Goal: Transaction & Acquisition: Obtain resource

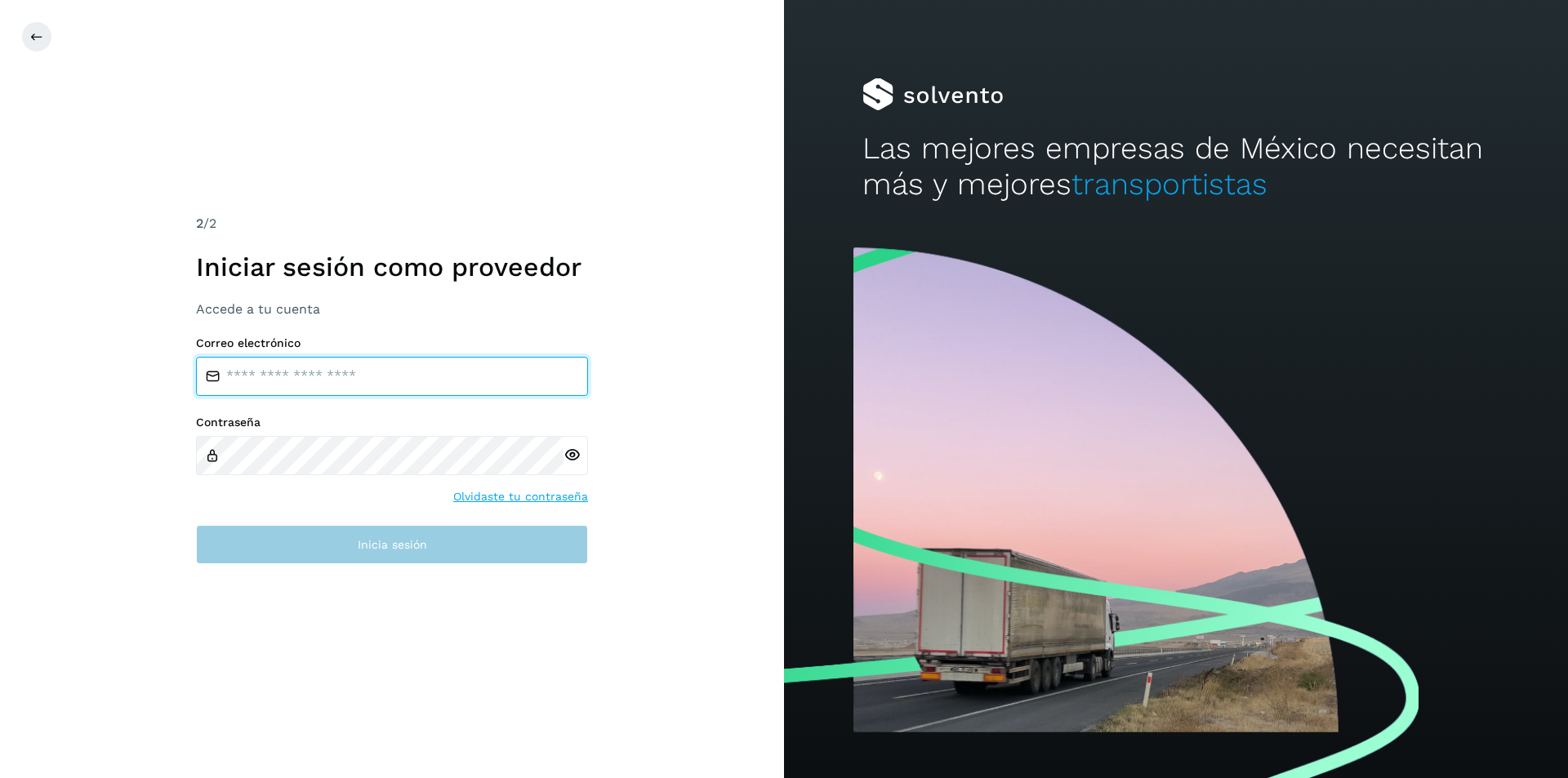
type input "**********"
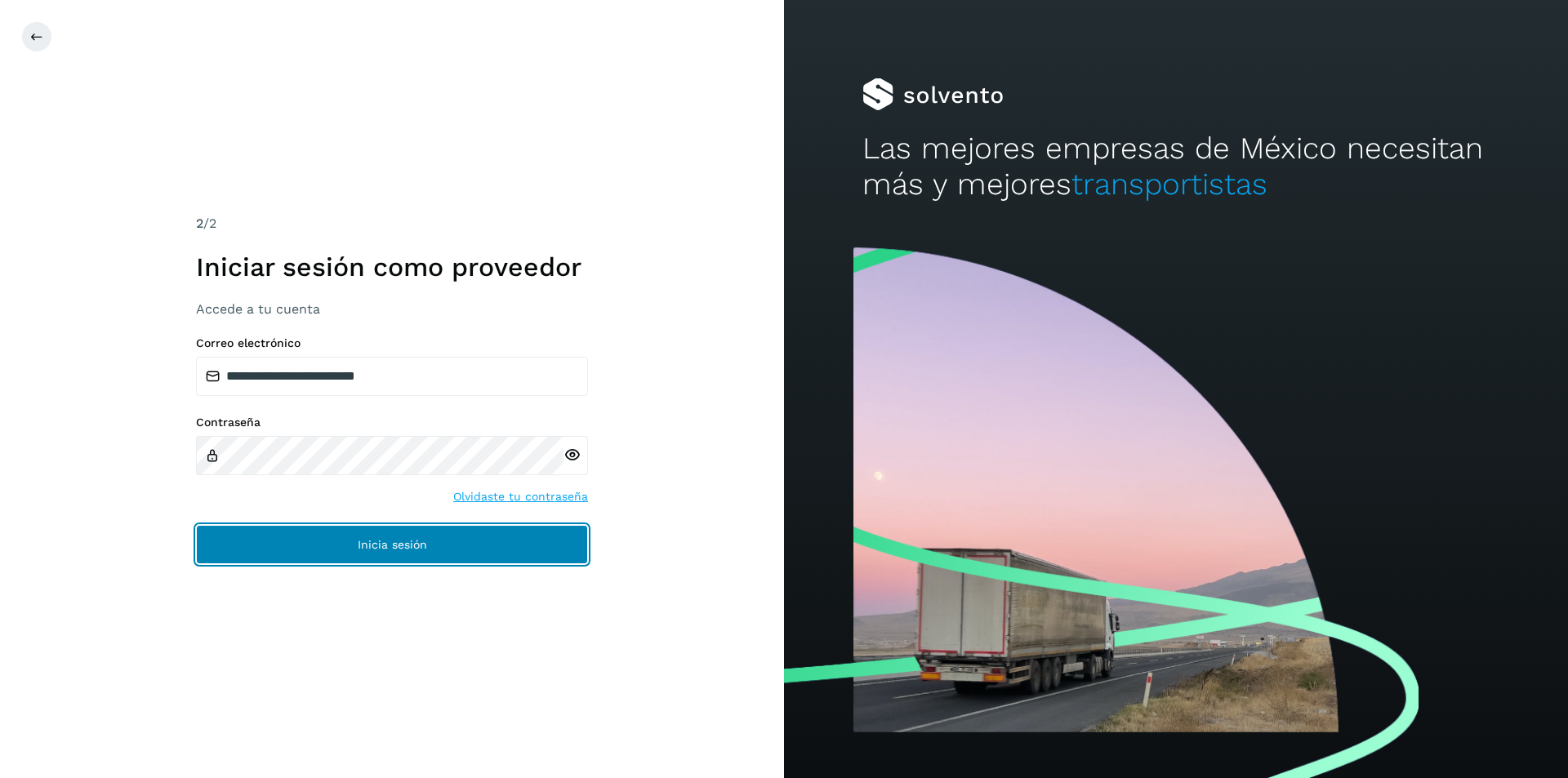
click at [450, 552] on button "Inicia sesión" at bounding box center [391, 544] width 392 height 39
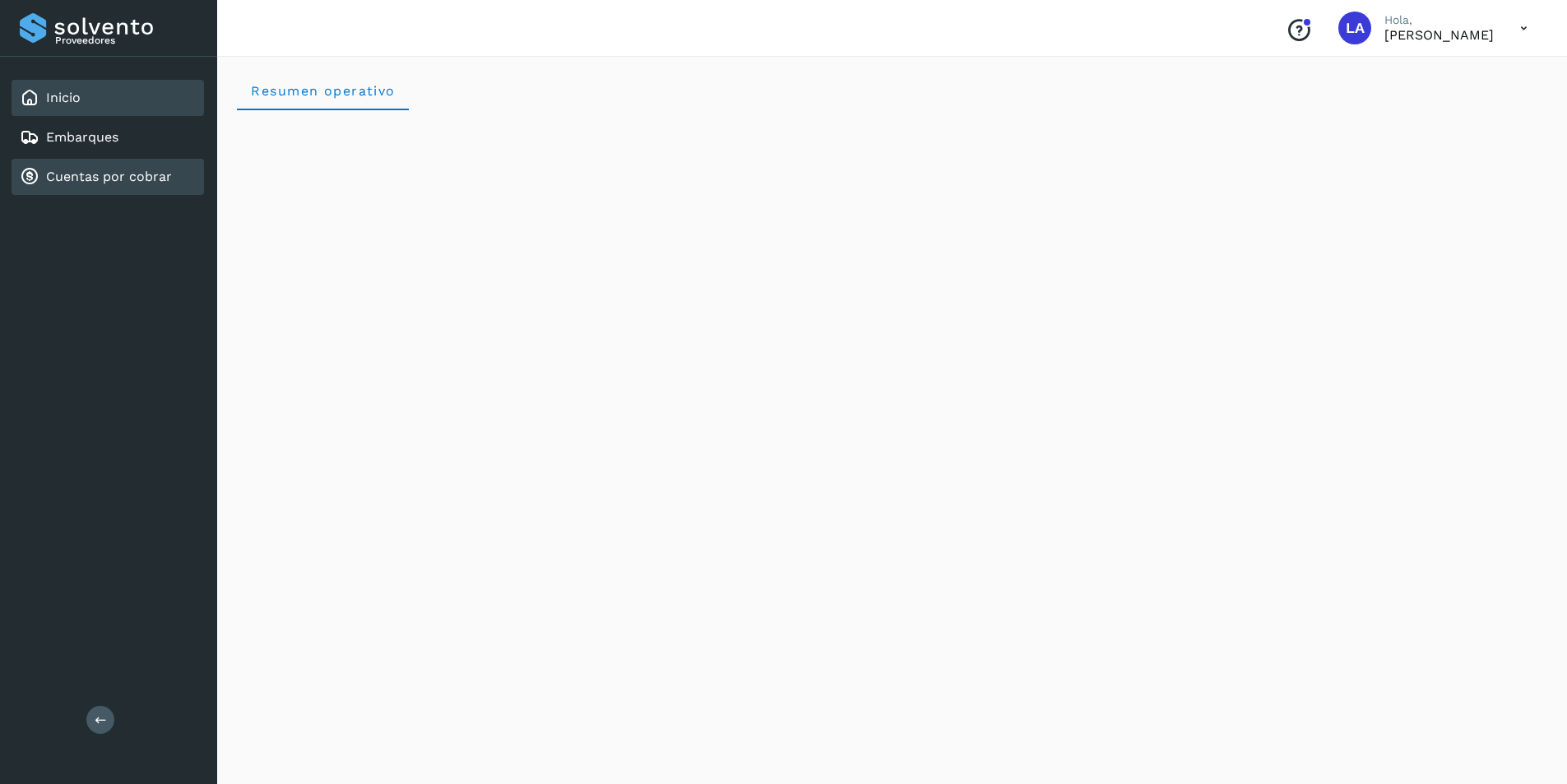
click at [70, 173] on link "Cuentas por cobrar" at bounding box center [109, 176] width 126 height 16
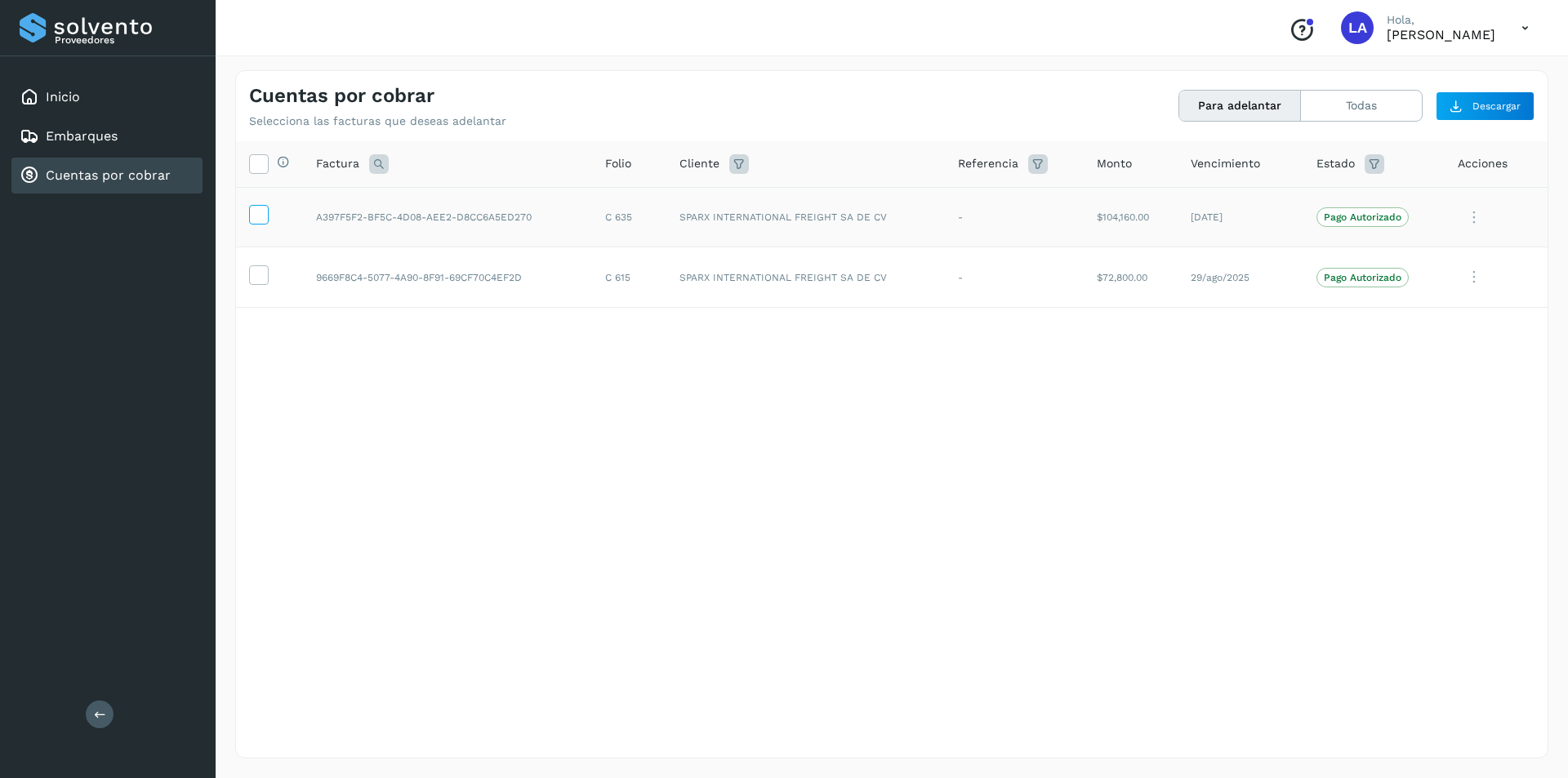
click at [259, 213] on icon at bounding box center [258, 213] width 17 height 17
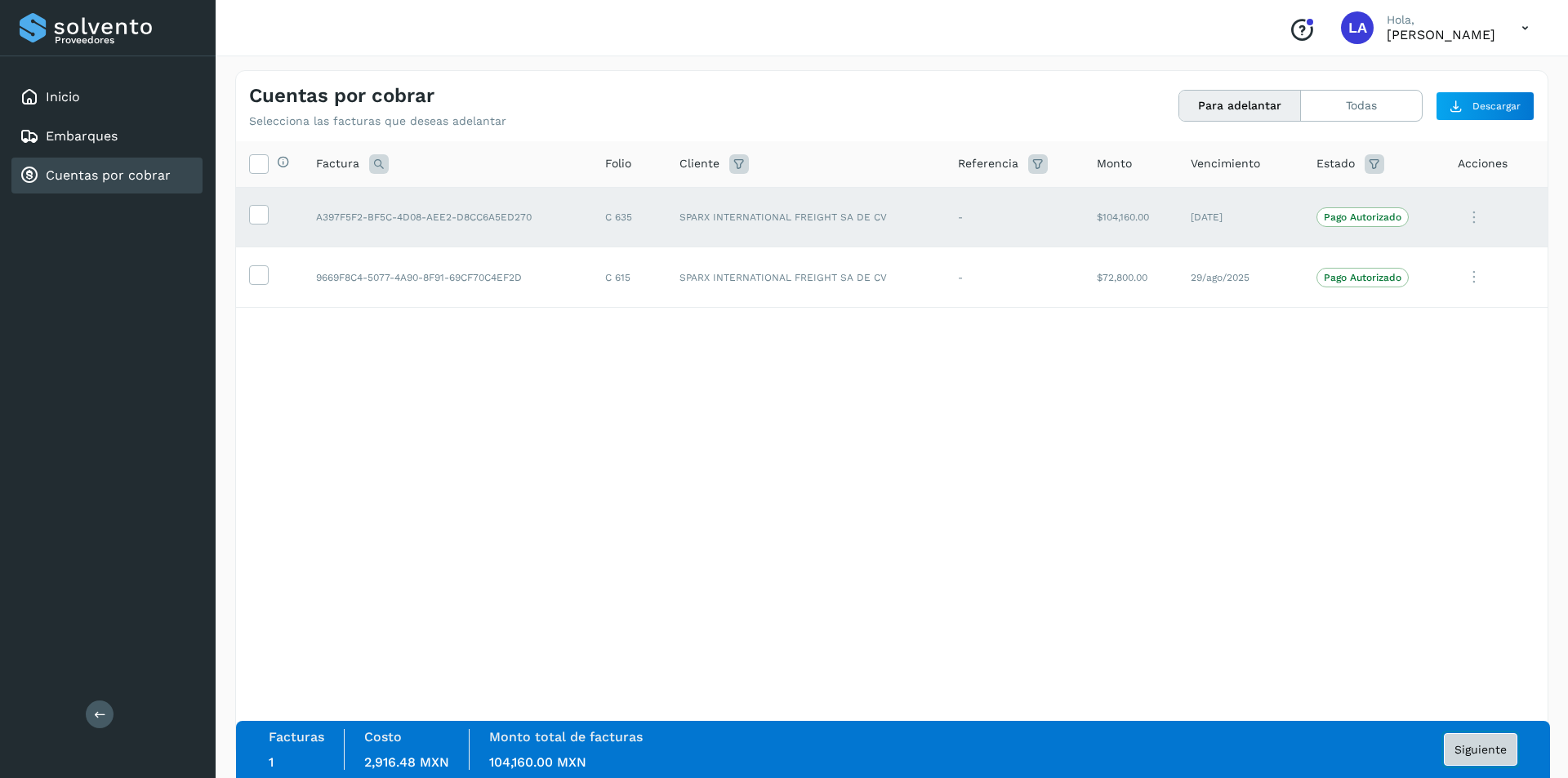
click at [1487, 750] on span "Siguiente" at bounding box center [1480, 749] width 52 height 11
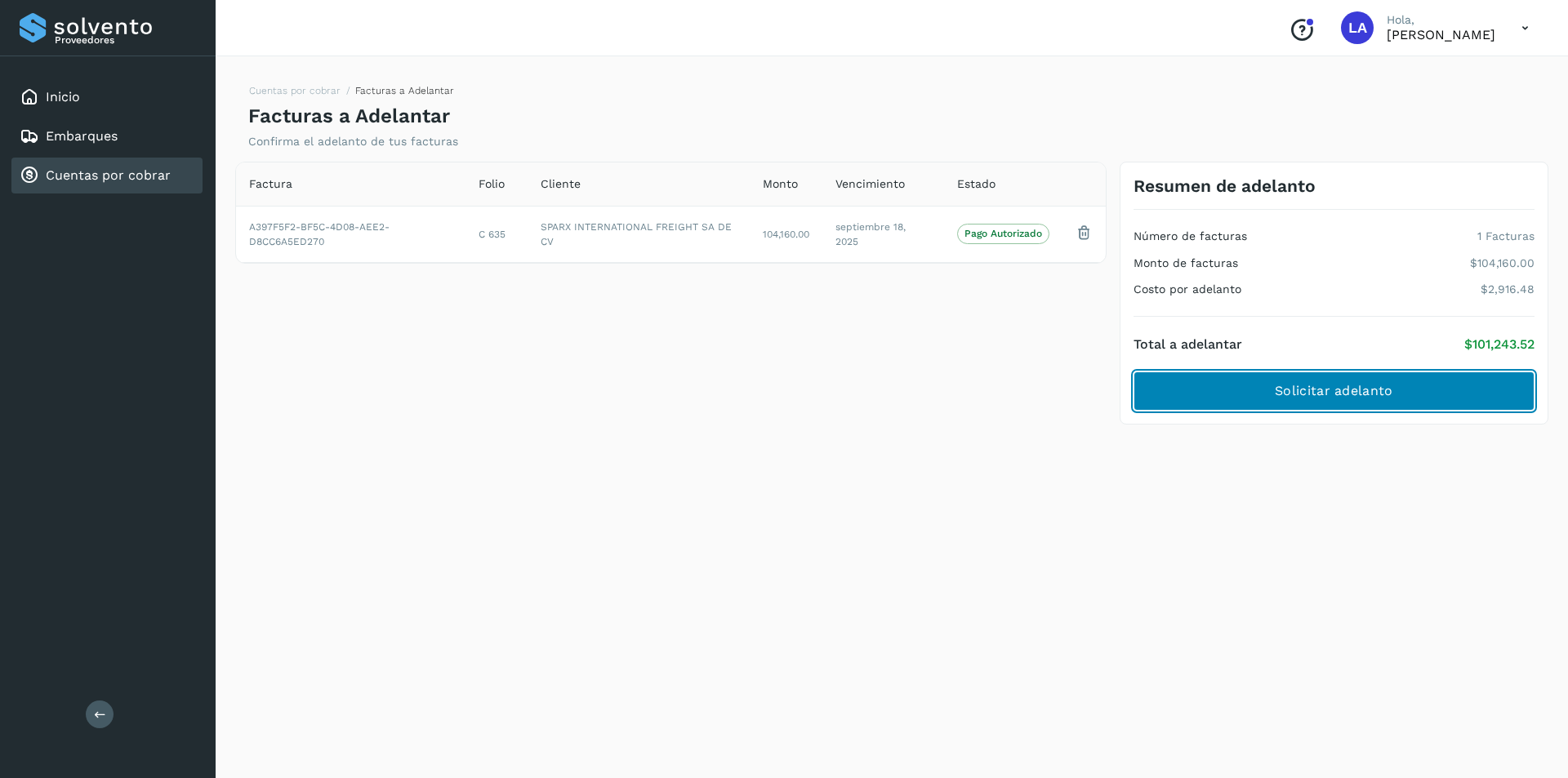
click at [1307, 408] on button "Solicitar adelanto" at bounding box center [1333, 391] width 401 height 39
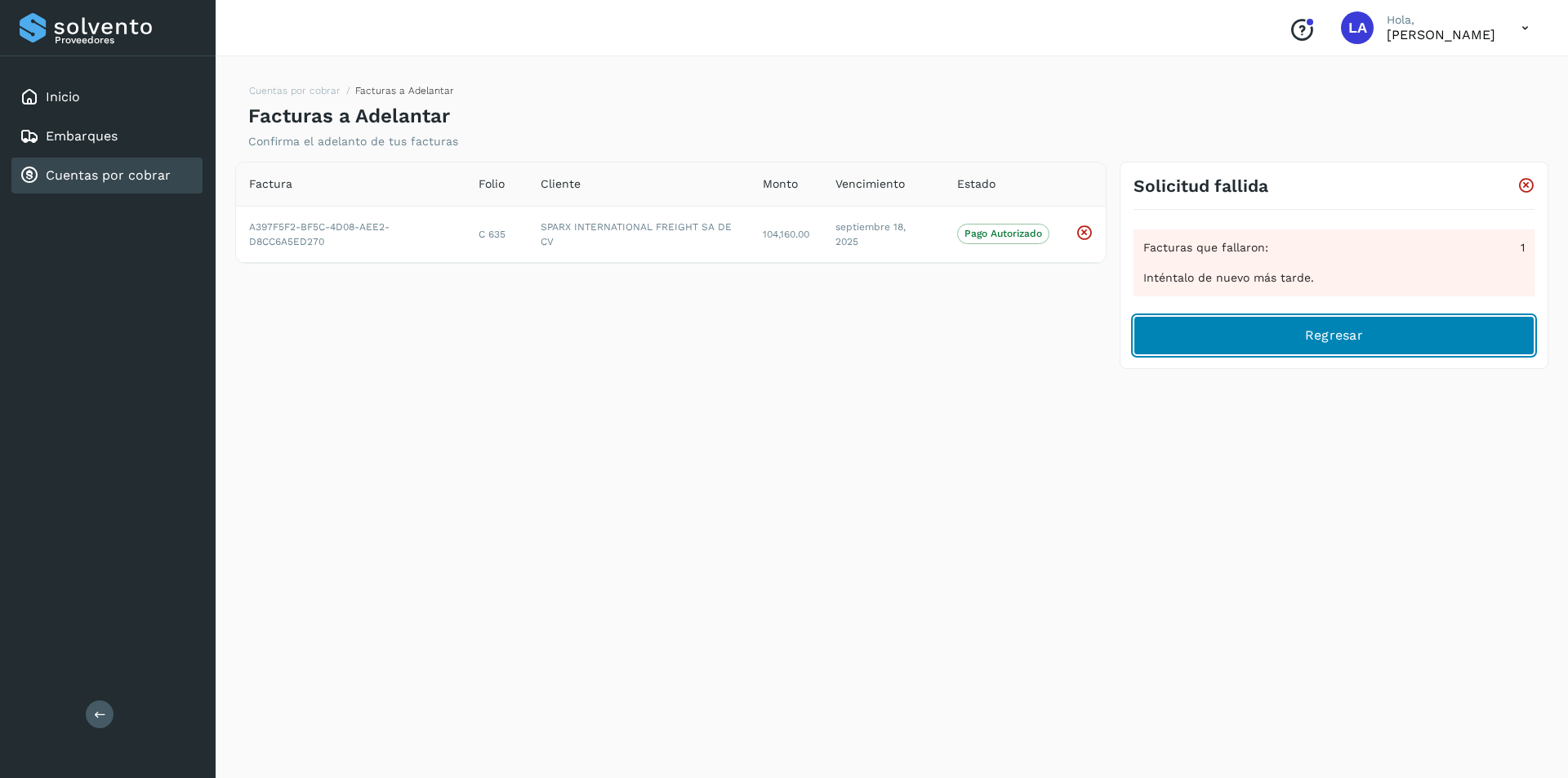
click at [1215, 343] on button "Regresar" at bounding box center [1333, 335] width 401 height 39
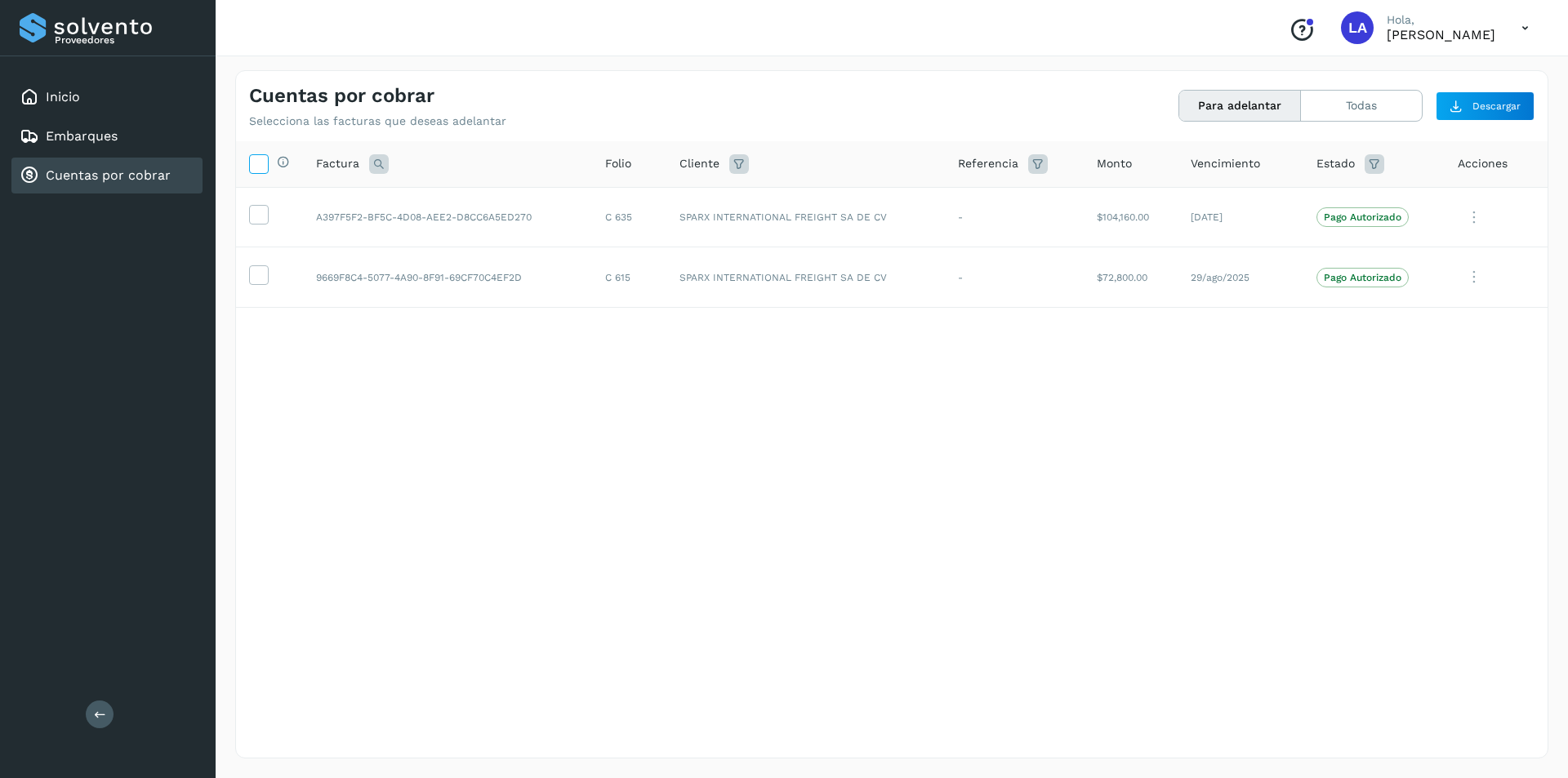
click at [260, 172] on span at bounding box center [258, 166] width 17 height 13
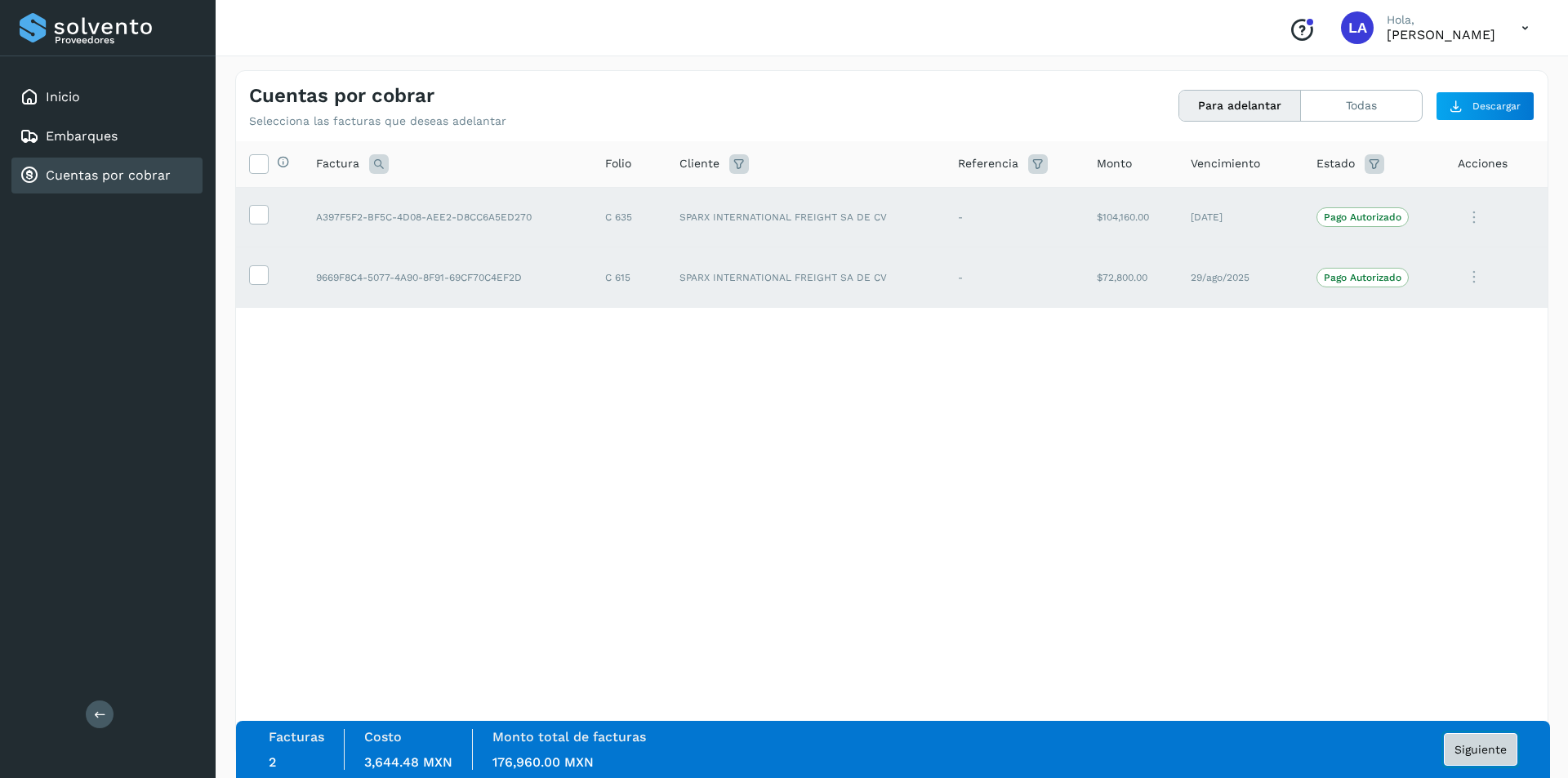
click at [1503, 740] on button "Siguiente" at bounding box center [1480, 750] width 73 height 33
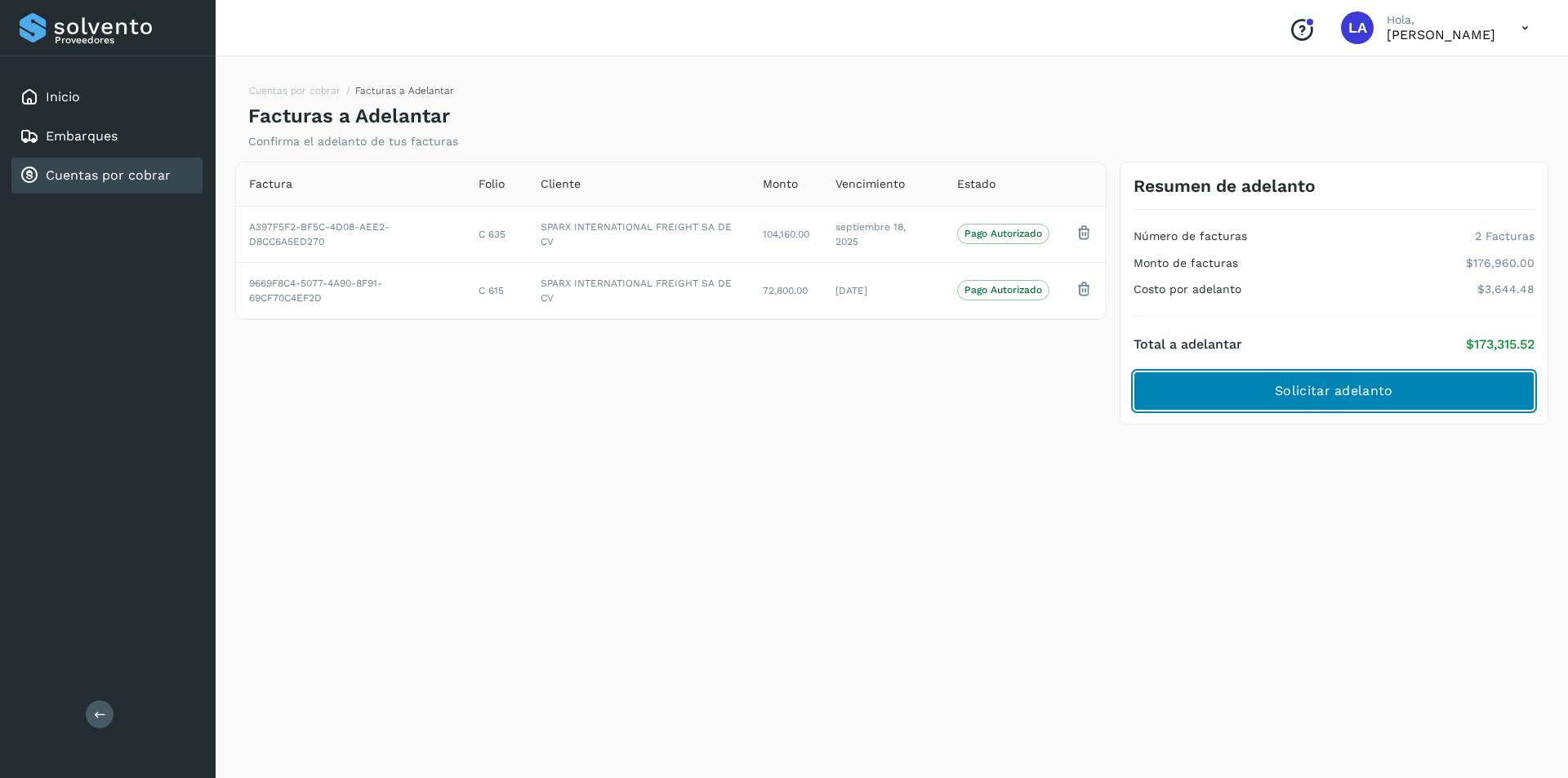
click at [1316, 409] on button "Solicitar adelanto" at bounding box center [1333, 391] width 401 height 39
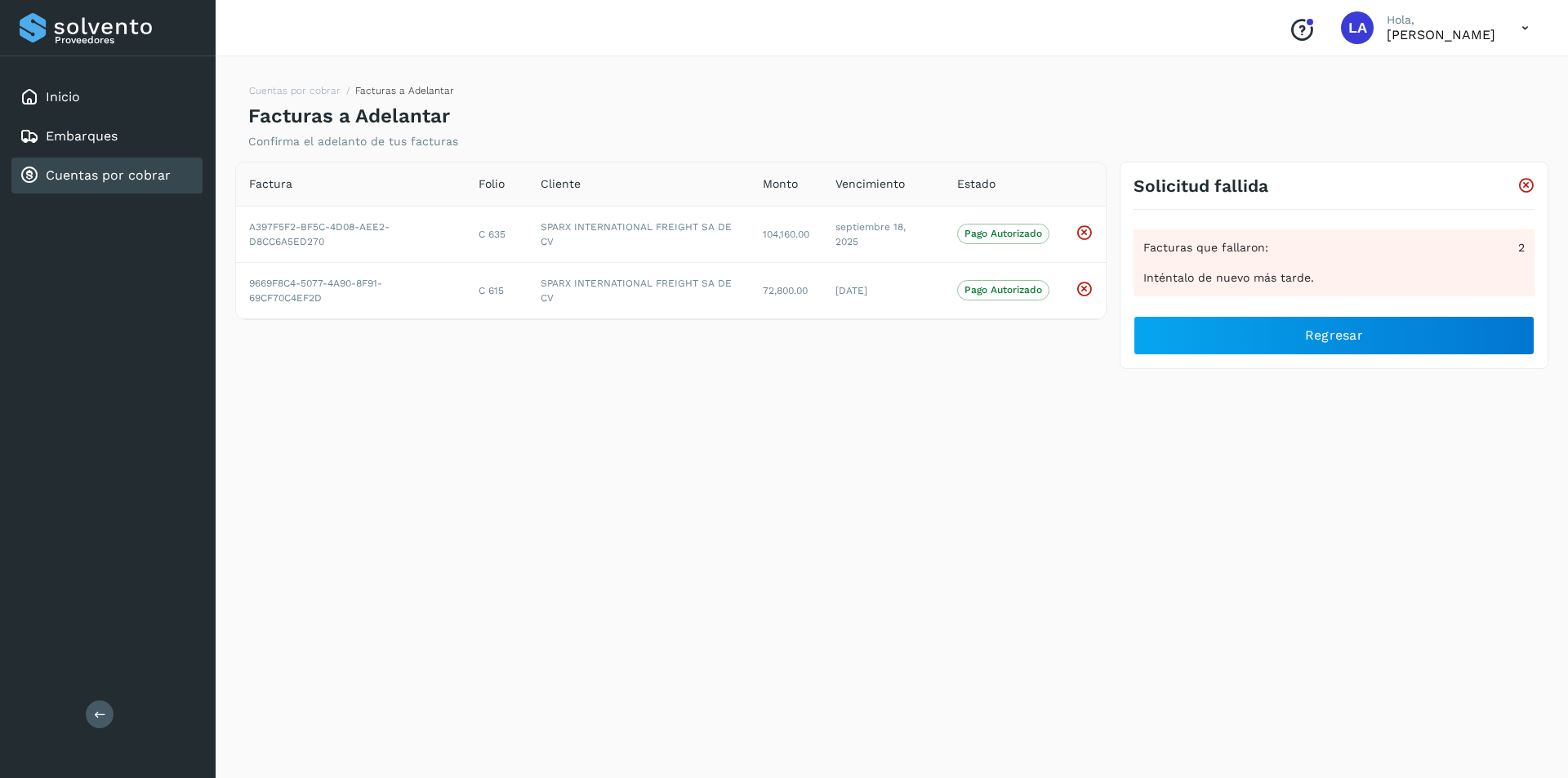
drag, startPoint x: 703, startPoint y: 776, endPoint x: 1112, endPoint y: 82, distance: 805.6
click at [1112, 82] on div "Cuentas por cobrar Facturas a Adelantar Facturas a Adelantar Confirma el adelan…" at bounding box center [891, 108] width 1313 height 78
drag, startPoint x: 1364, startPoint y: 3, endPoint x: 695, endPoint y: 494, distance: 829.8
click at [695, 494] on div "Cuentas por cobrar Facturas a Adelantar Facturas a Adelantar Confirma el adelan…" at bounding box center [891, 414] width 1313 height 688
